Goal: Navigation & Orientation: Understand site structure

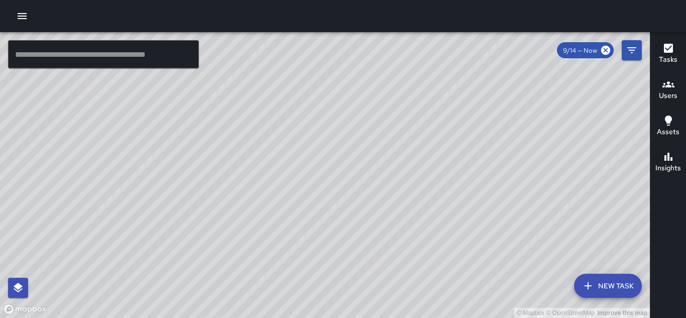
drag, startPoint x: 382, startPoint y: 268, endPoint x: 463, endPoint y: 196, distance: 108.5
click at [463, 196] on div "© Mapbox © OpenStreetMap Improve this map" at bounding box center [325, 175] width 650 height 286
click at [341, 198] on div "© Mapbox © OpenStreetMap Improve this map LT [PERSON_NAME] Ambassador Tasks 15 …" at bounding box center [325, 175] width 650 height 286
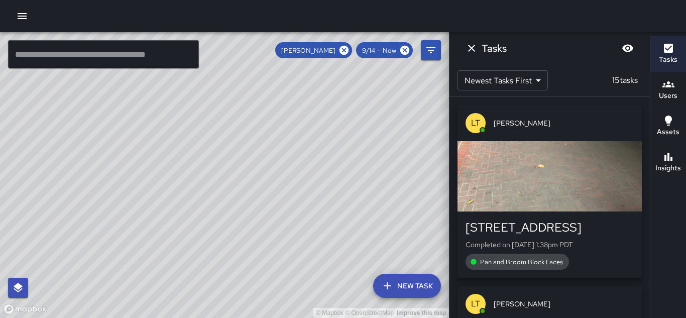
drag, startPoint x: 323, startPoint y: 250, endPoint x: 391, endPoint y: 170, distance: 105.1
click at [391, 170] on div "© Mapbox © OpenStreetMap Improve this map" at bounding box center [224, 175] width 449 height 286
click at [476, 47] on icon "Dismiss" at bounding box center [471, 48] width 12 height 12
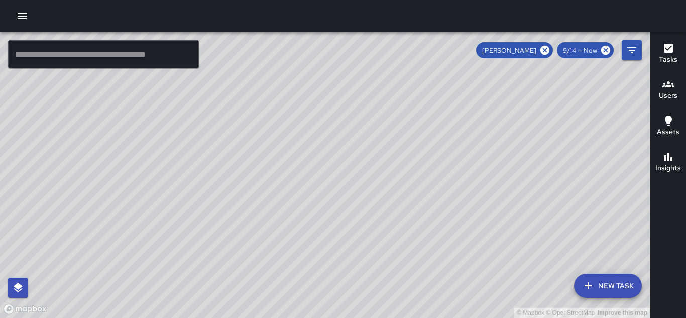
drag, startPoint x: 456, startPoint y: 95, endPoint x: 398, endPoint y: 262, distance: 176.4
click at [398, 262] on div "© Mapbox © OpenStreetMap Improve this map" at bounding box center [325, 175] width 650 height 286
drag, startPoint x: 400, startPoint y: 185, endPoint x: 489, endPoint y: 145, distance: 98.0
click at [489, 145] on div "© Mapbox © OpenStreetMap Improve this map" at bounding box center [325, 175] width 650 height 286
drag, startPoint x: 551, startPoint y: 108, endPoint x: 642, endPoint y: -24, distance: 160.1
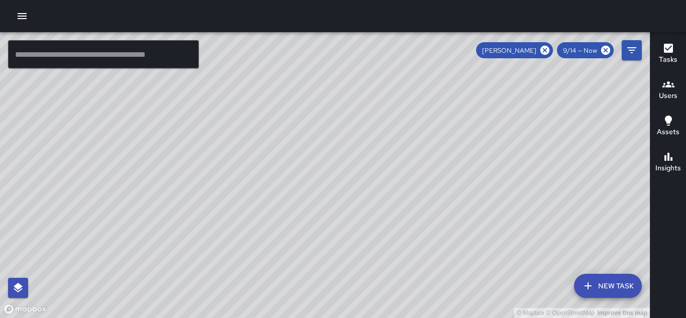
click at [642, 0] on html "© Mapbox © OpenStreetMap Improve this map ​ New Task [PERSON_NAME] 9/14 — Now M…" at bounding box center [343, 159] width 686 height 318
drag, startPoint x: 504, startPoint y: 119, endPoint x: 451, endPoint y: 301, distance: 189.3
click at [451, 301] on div "© Mapbox © OpenStreetMap Improve this map" at bounding box center [325, 175] width 650 height 286
click at [23, 15] on icon "button" at bounding box center [22, 16] width 12 height 12
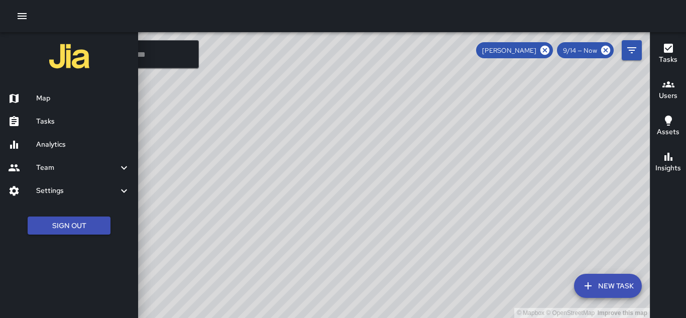
click at [546, 48] on div at bounding box center [343, 159] width 686 height 318
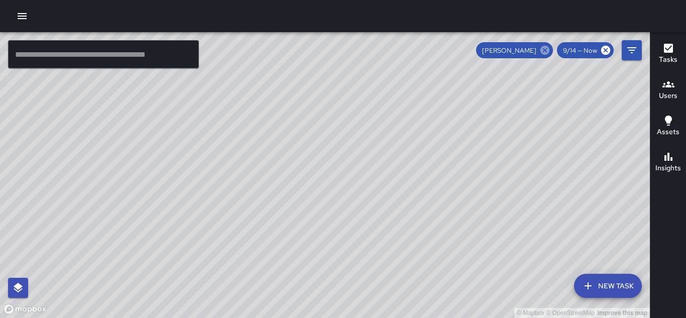
click at [545, 54] on icon at bounding box center [544, 50] width 9 height 9
click at [545, 54] on div "© Mapbox © OpenStreetMap Improve this map" at bounding box center [325, 175] width 650 height 286
drag, startPoint x: 306, startPoint y: 258, endPoint x: 317, endPoint y: 201, distance: 57.8
click at [317, 201] on div "© Mapbox © OpenStreetMap Improve this map" at bounding box center [325, 175] width 650 height 286
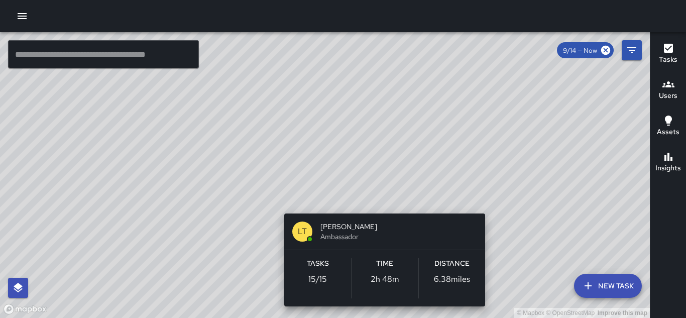
click at [379, 201] on div "© Mapbox © OpenStreetMap Improve this map LT [PERSON_NAME] Ambassador Tasks 15 …" at bounding box center [325, 175] width 650 height 286
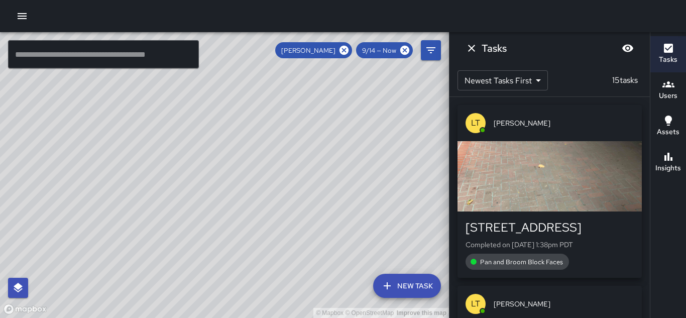
drag, startPoint x: 343, startPoint y: 244, endPoint x: 270, endPoint y: 150, distance: 119.5
click at [270, 150] on div "© Mapbox © OpenStreetMap Improve this map" at bounding box center [224, 175] width 449 height 286
click at [467, 46] on icon "Dismiss" at bounding box center [471, 48] width 12 height 12
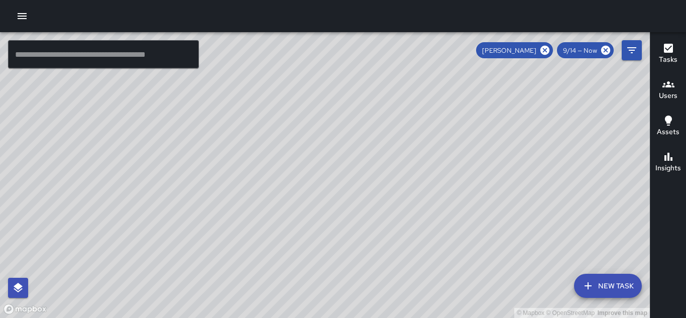
drag, startPoint x: 420, startPoint y: 94, endPoint x: 234, endPoint y: 252, distance: 244.6
click at [234, 252] on div "© Mapbox © OpenStreetMap Improve this map" at bounding box center [325, 175] width 650 height 286
click at [544, 51] on icon at bounding box center [544, 50] width 11 height 11
click at [492, 207] on div "© Mapbox © OpenStreetMap Improve this map" at bounding box center [325, 175] width 650 height 286
drag, startPoint x: 446, startPoint y: 145, endPoint x: 396, endPoint y: 126, distance: 54.0
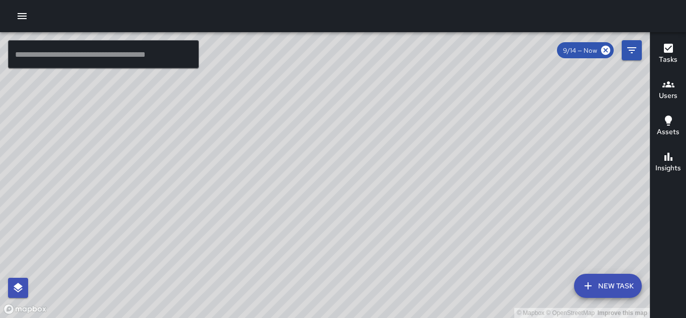
click at [396, 126] on div "© Mapbox © OpenStreetMap Improve this map" at bounding box center [325, 175] width 650 height 286
click at [421, 135] on div "© Mapbox © OpenStreetMap Improve this map" at bounding box center [325, 175] width 650 height 286
drag, startPoint x: 389, startPoint y: 76, endPoint x: 328, endPoint y: 227, distance: 163.0
click at [328, 227] on div "© Mapbox © OpenStreetMap Improve this map" at bounding box center [325, 175] width 650 height 286
drag, startPoint x: 329, startPoint y: 230, endPoint x: 335, endPoint y: 291, distance: 61.5
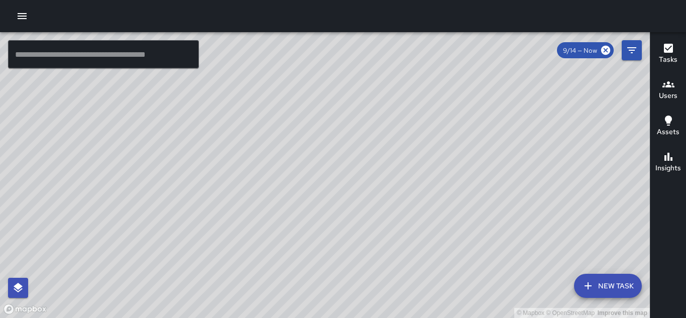
click at [335, 291] on div "© Mapbox © OpenStreetMap Improve this map" at bounding box center [325, 175] width 650 height 286
